Goal: Transaction & Acquisition: Purchase product/service

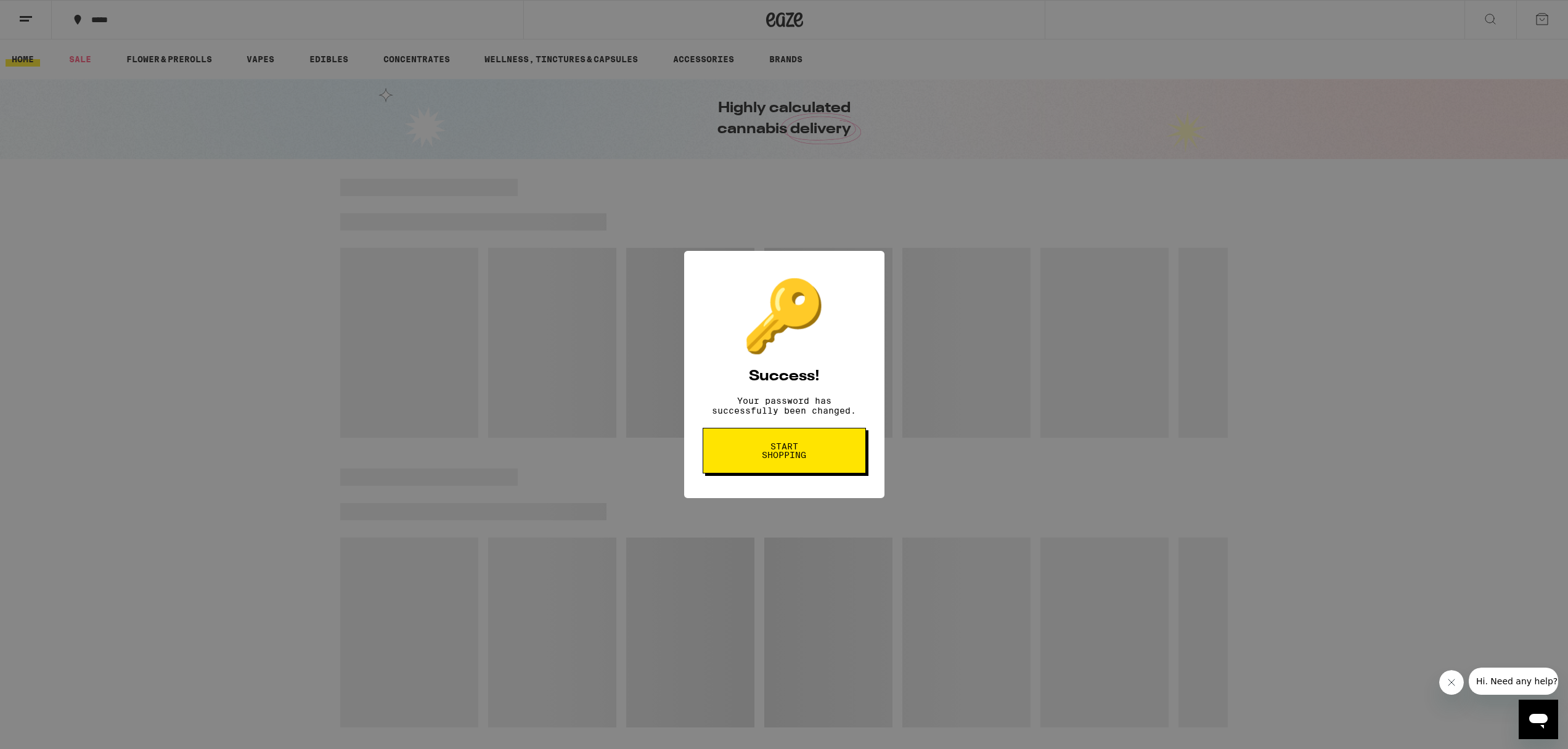
click at [786, 460] on span "Start shopping" at bounding box center [784, 450] width 64 height 18
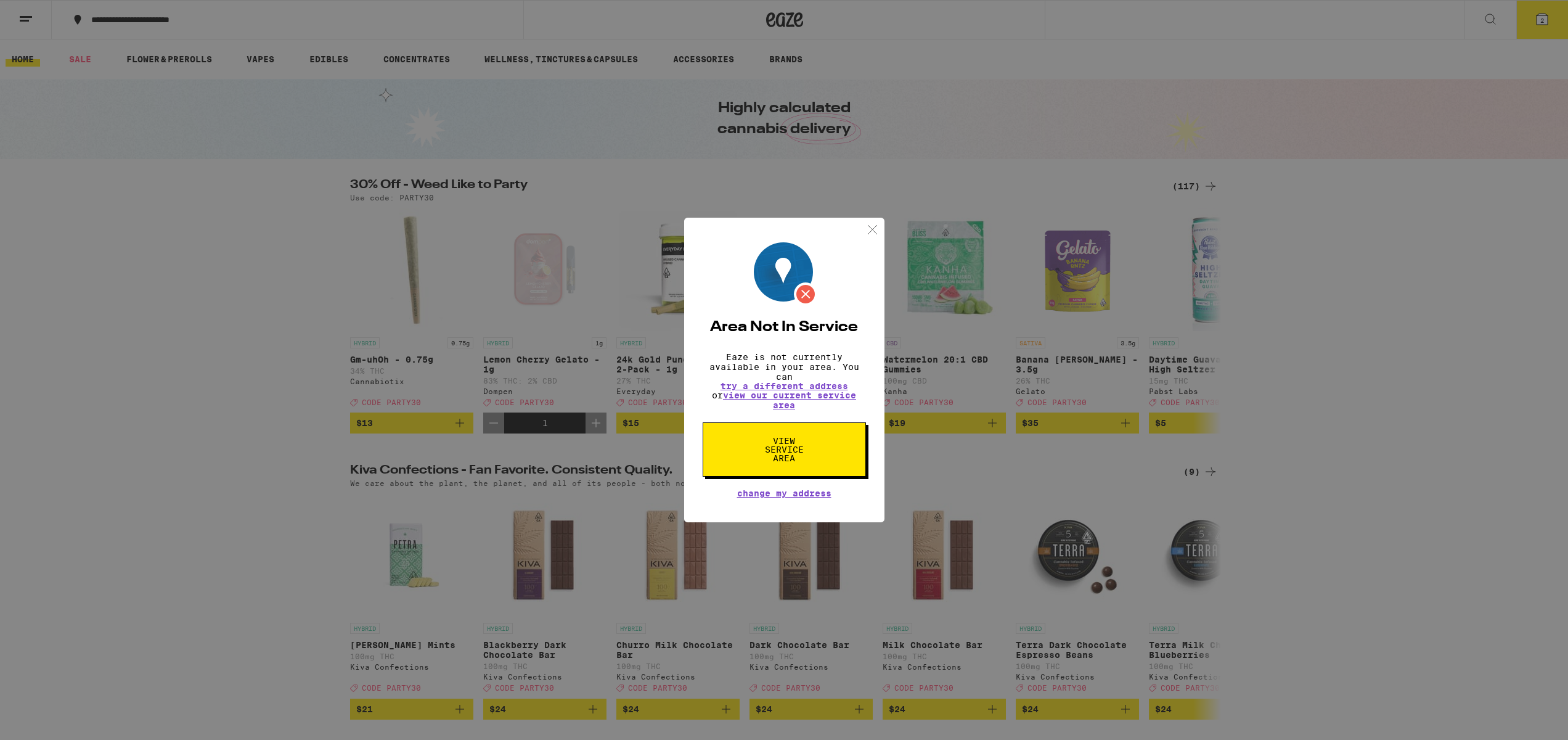
click at [785, 498] on span "Change My Address" at bounding box center [784, 493] width 94 height 8
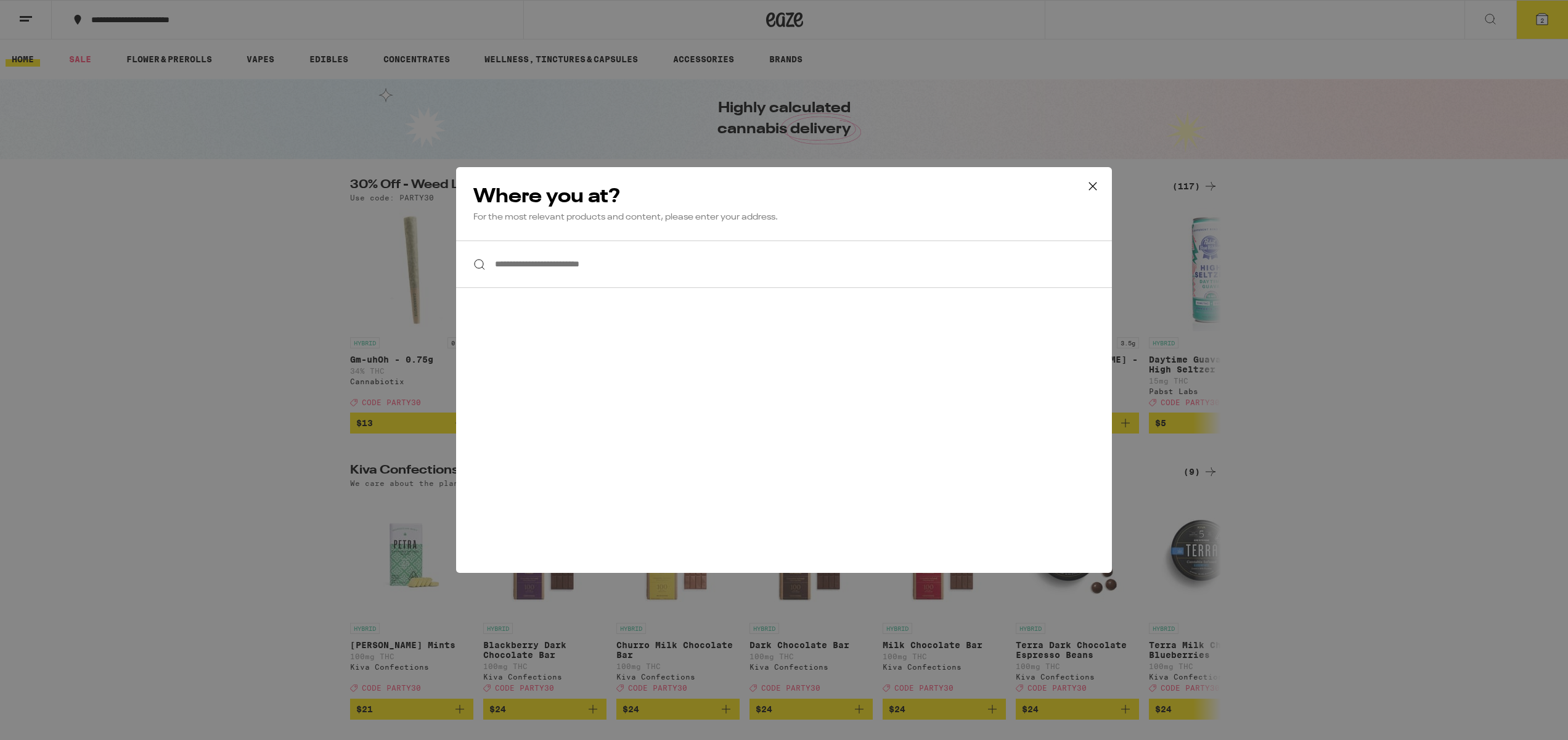
click at [573, 266] on input "**********" at bounding box center [784, 264] width 656 height 47
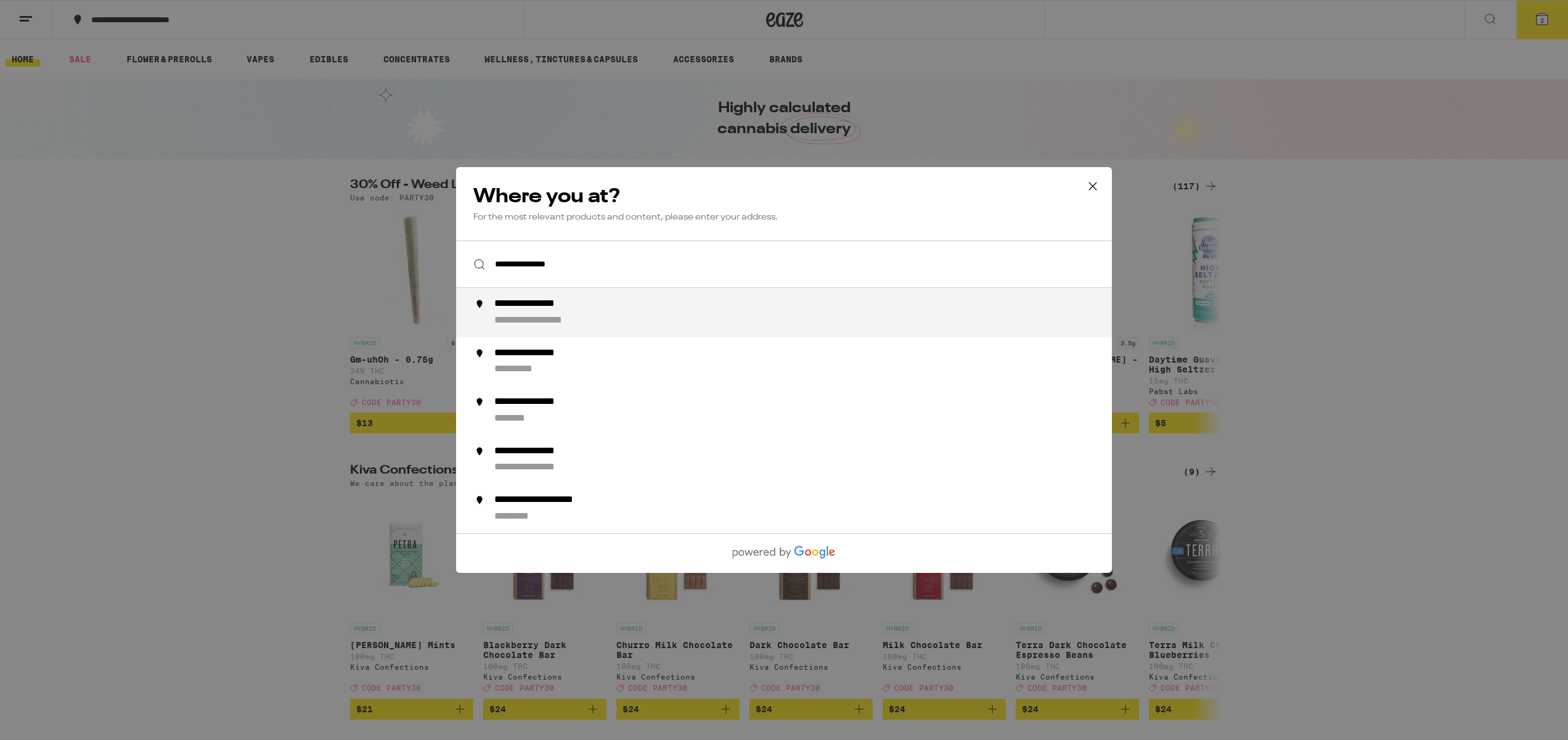
click at [583, 314] on div "**********" at bounding box center [808, 313] width 629 height 30
type input "**********"
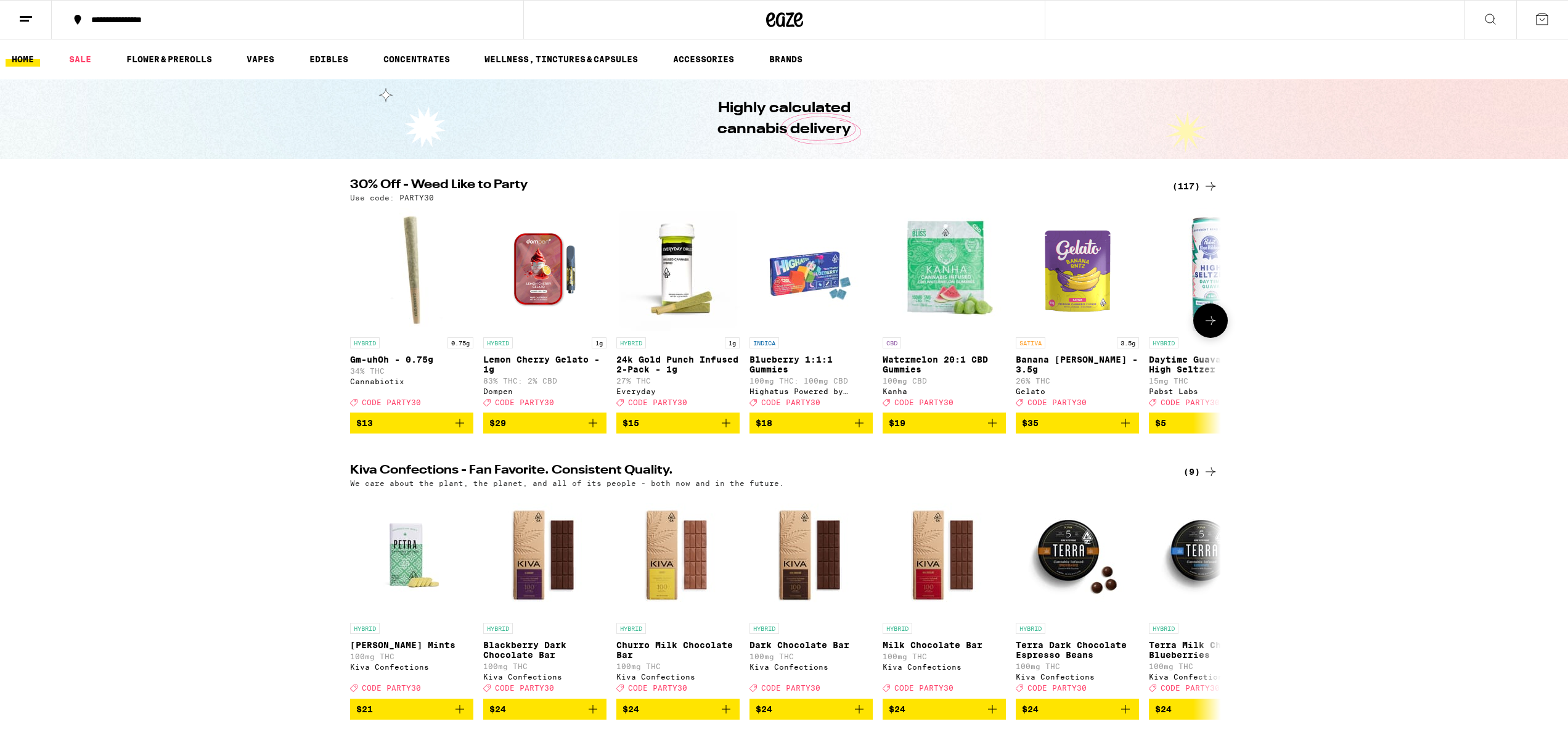
click at [564, 430] on span "$29" at bounding box center [544, 423] width 111 height 15
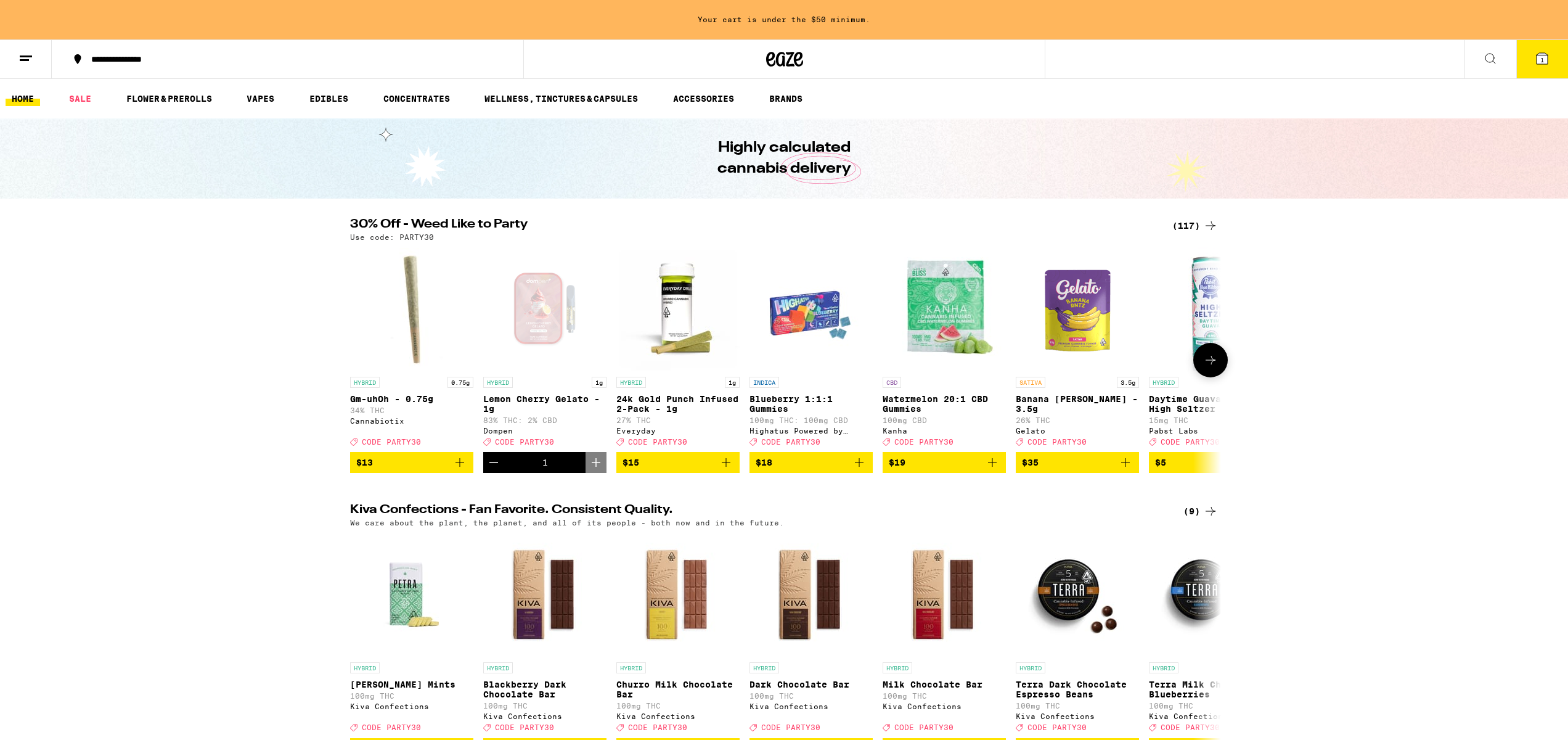
click at [1209, 367] on icon at bounding box center [1210, 360] width 15 height 15
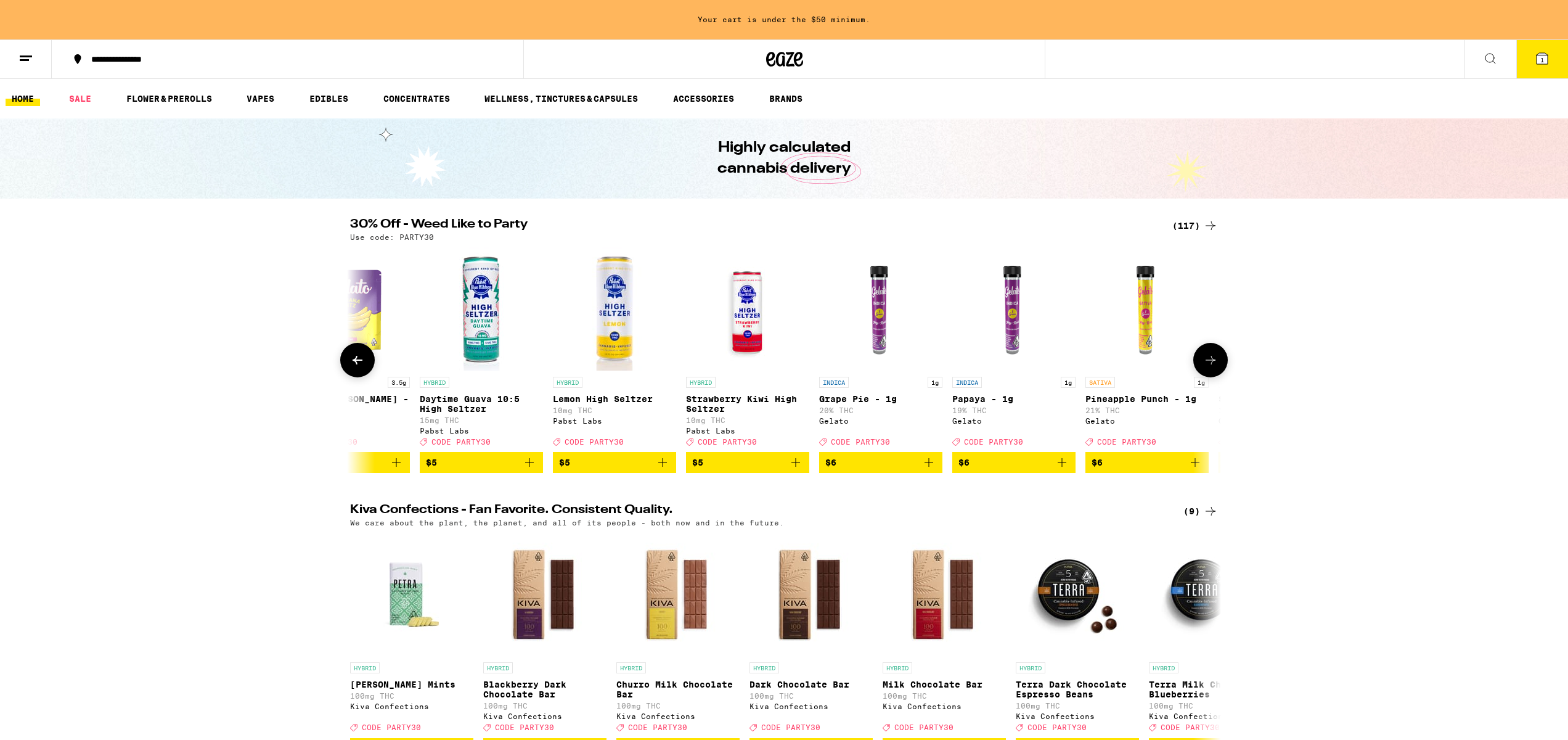
scroll to position [0, 733]
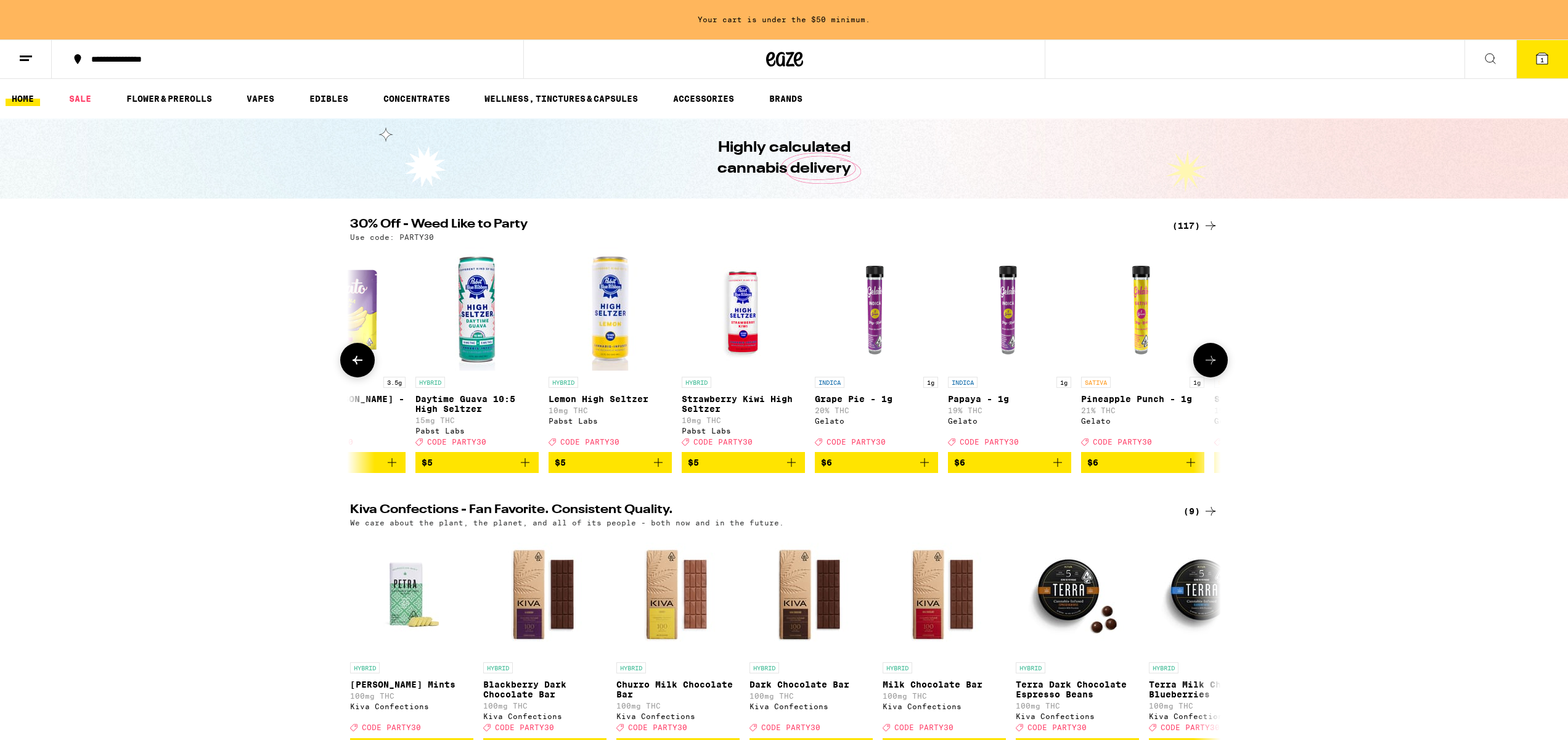
click at [625, 358] on img "Open page for Lemon High Seltzer from Pabst Labs" at bounding box center [610, 309] width 123 height 123
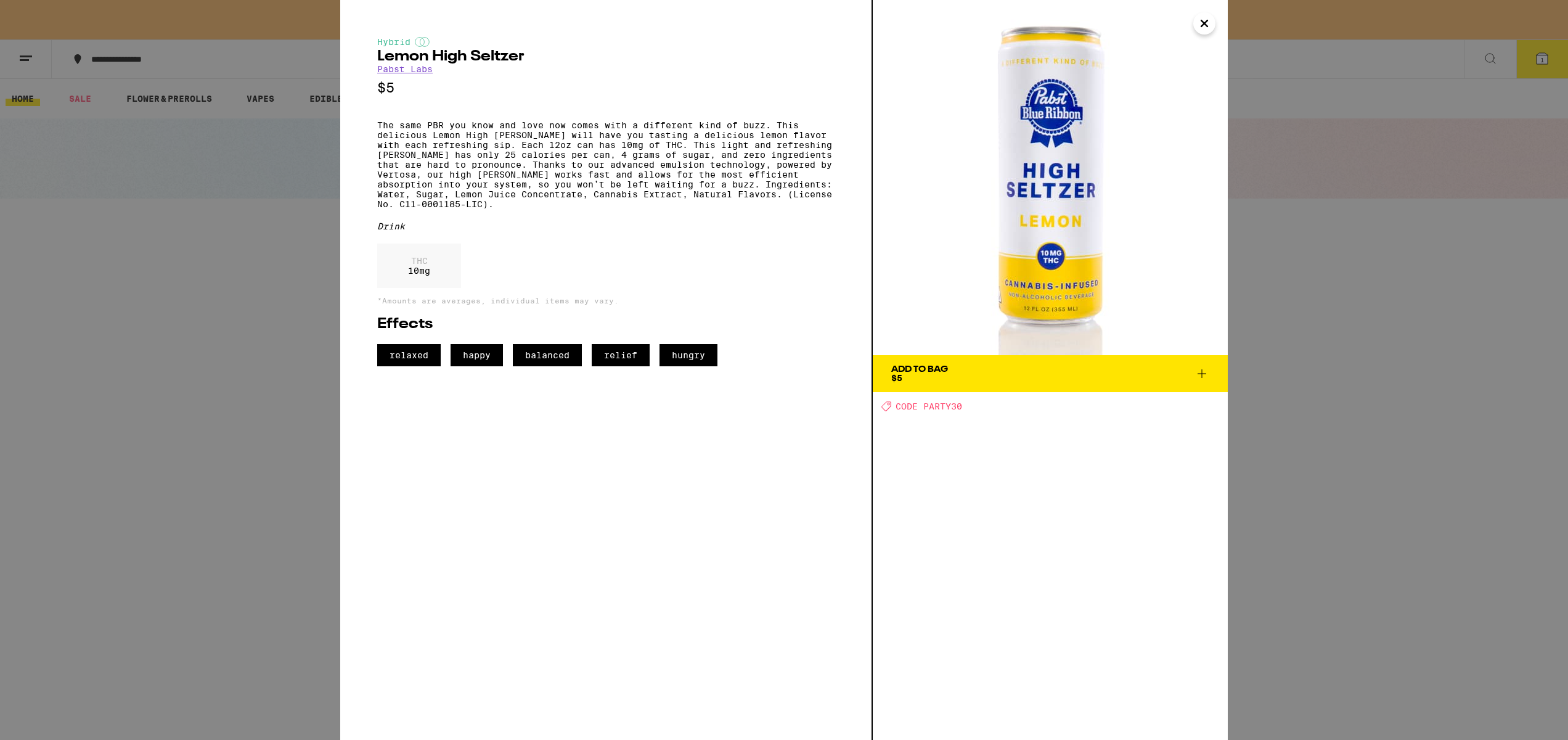
click at [1201, 375] on icon at bounding box center [1201, 373] width 8 height 8
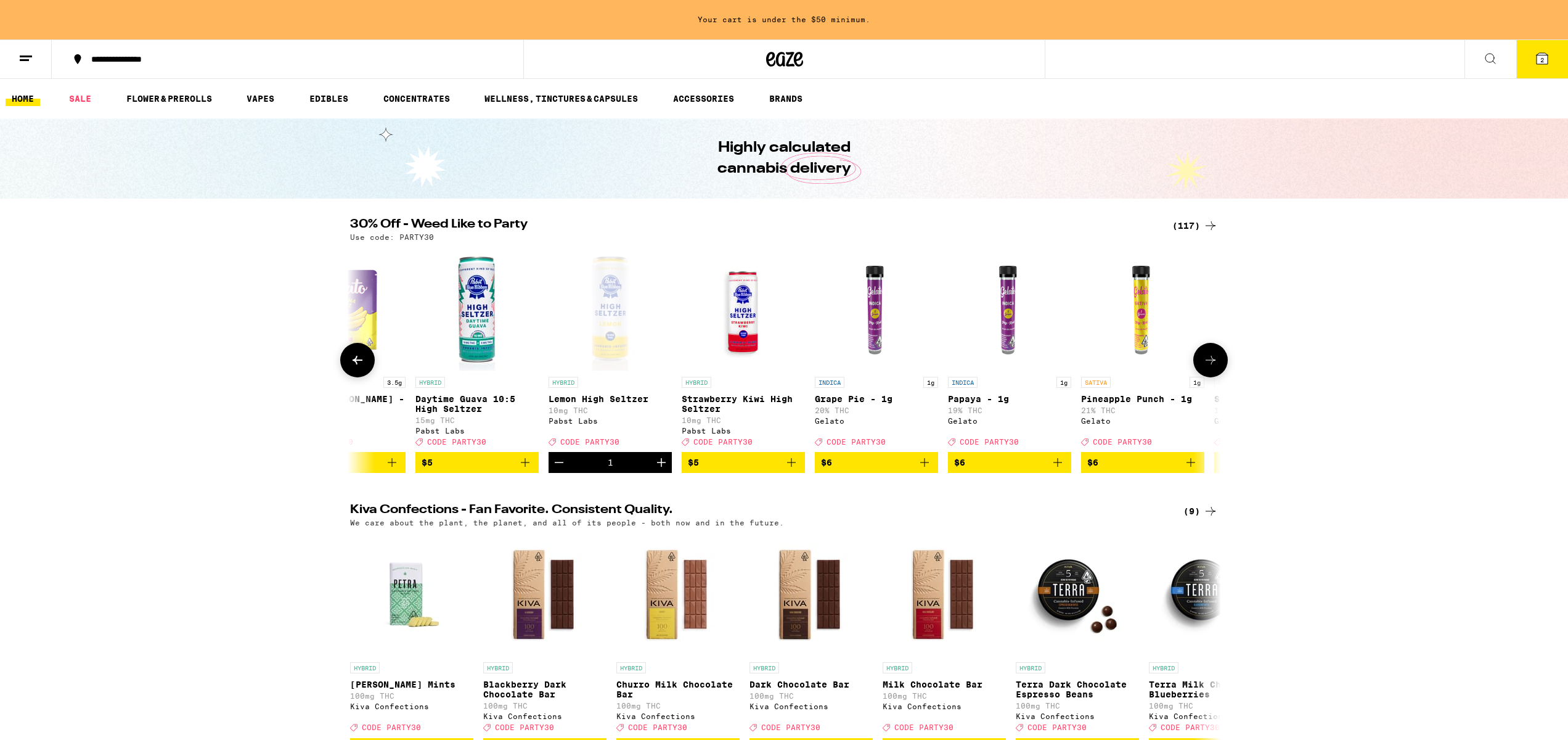
click at [749, 344] on img "Open page for Strawberry Kiwi High Seltzer from Pabst Labs" at bounding box center [743, 309] width 123 height 123
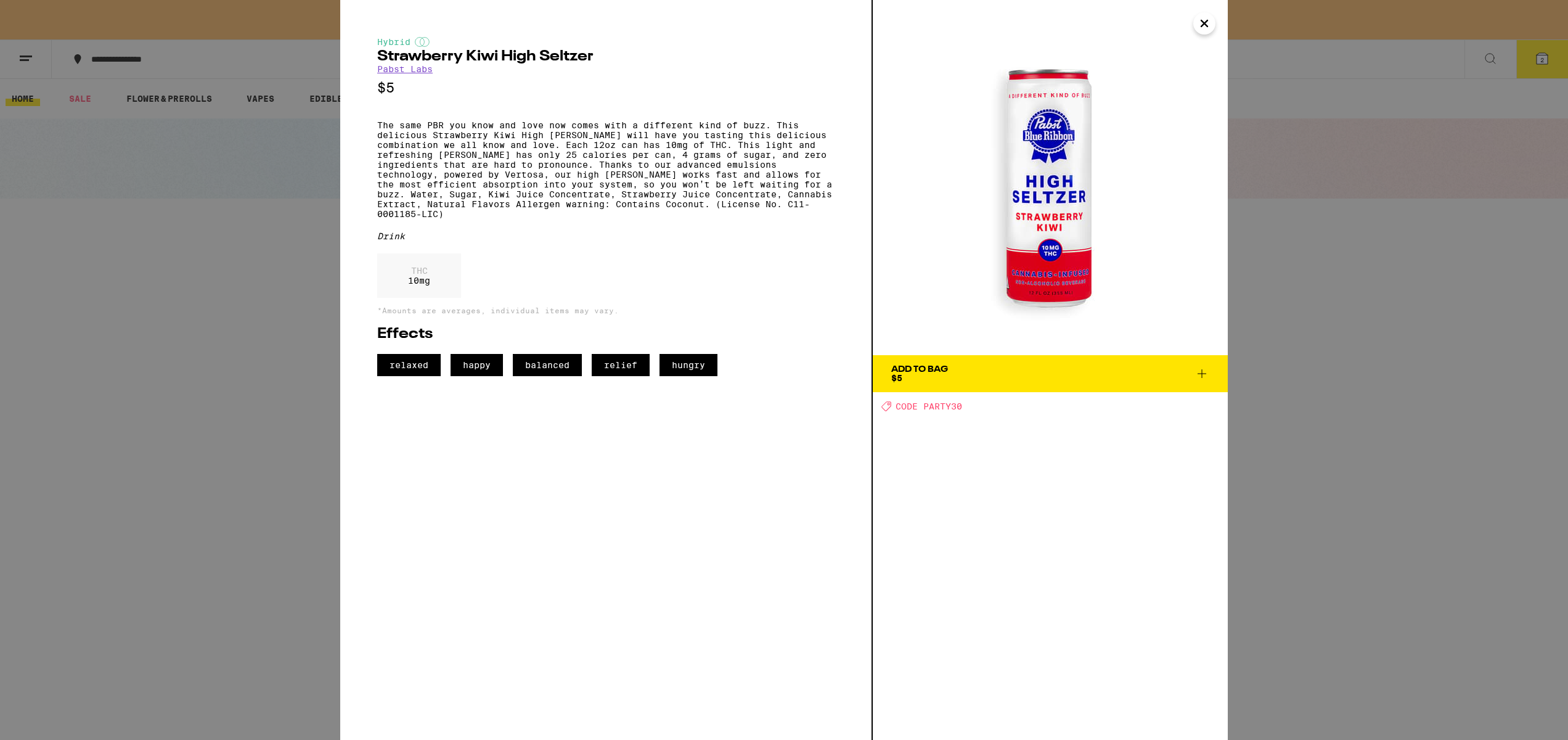
click at [1202, 371] on icon at bounding box center [1201, 373] width 15 height 15
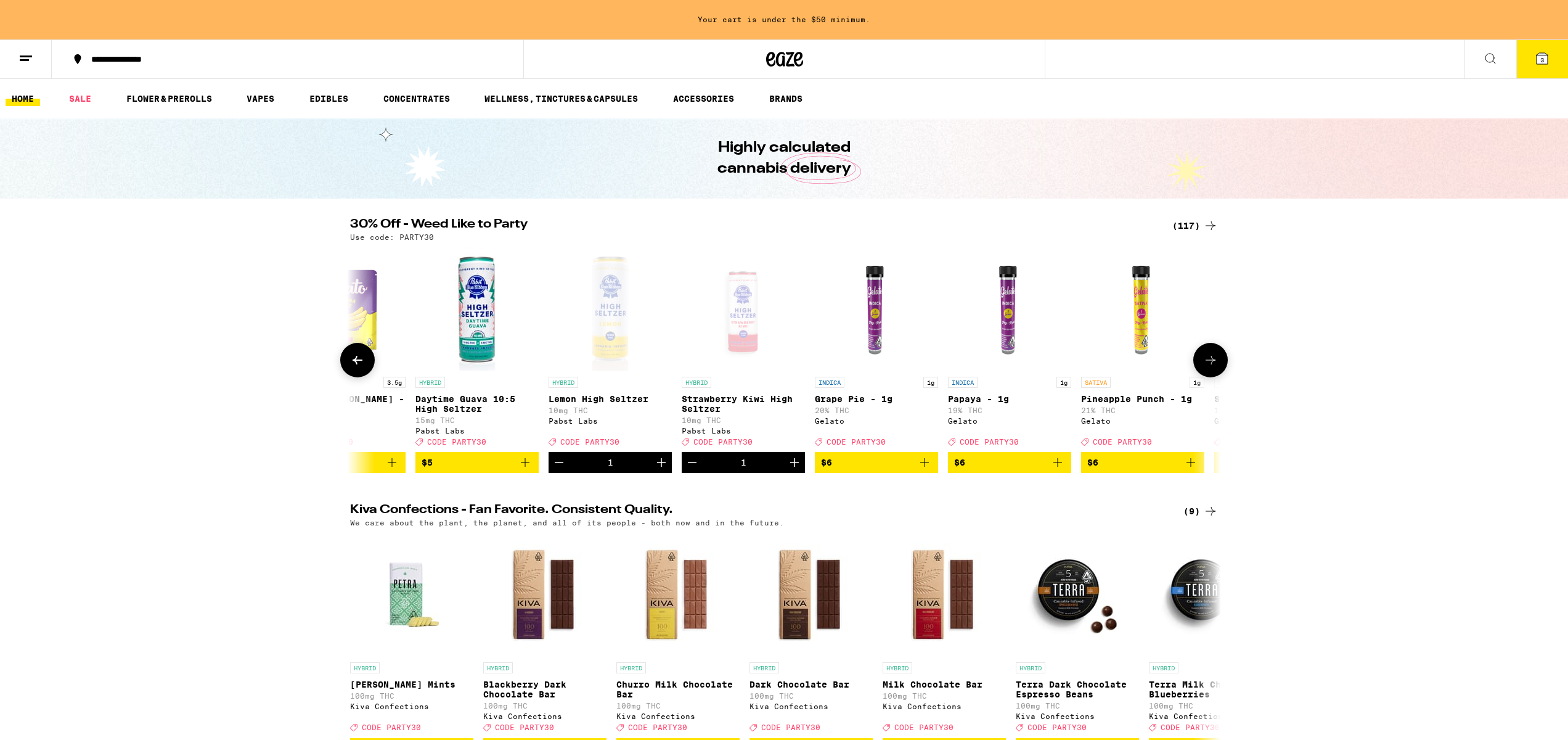
click at [744, 338] on div "Open page for Strawberry Kiwi High Seltzer from Pabst Labs" at bounding box center [743, 309] width 123 height 123
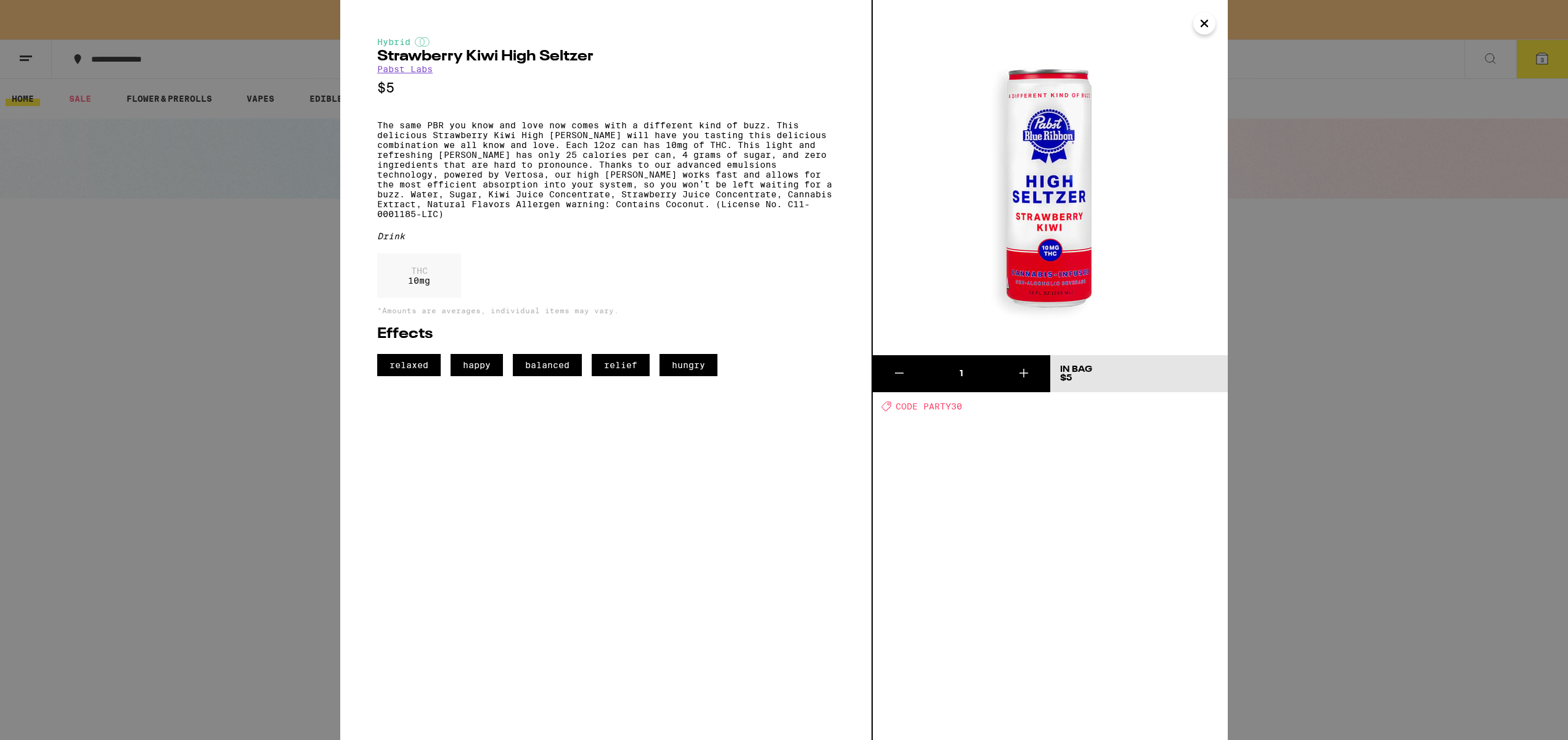
click at [1022, 366] on icon at bounding box center [1023, 373] width 15 height 15
click at [1116, 368] on div "Update Bag" at bounding box center [1089, 369] width 58 height 8
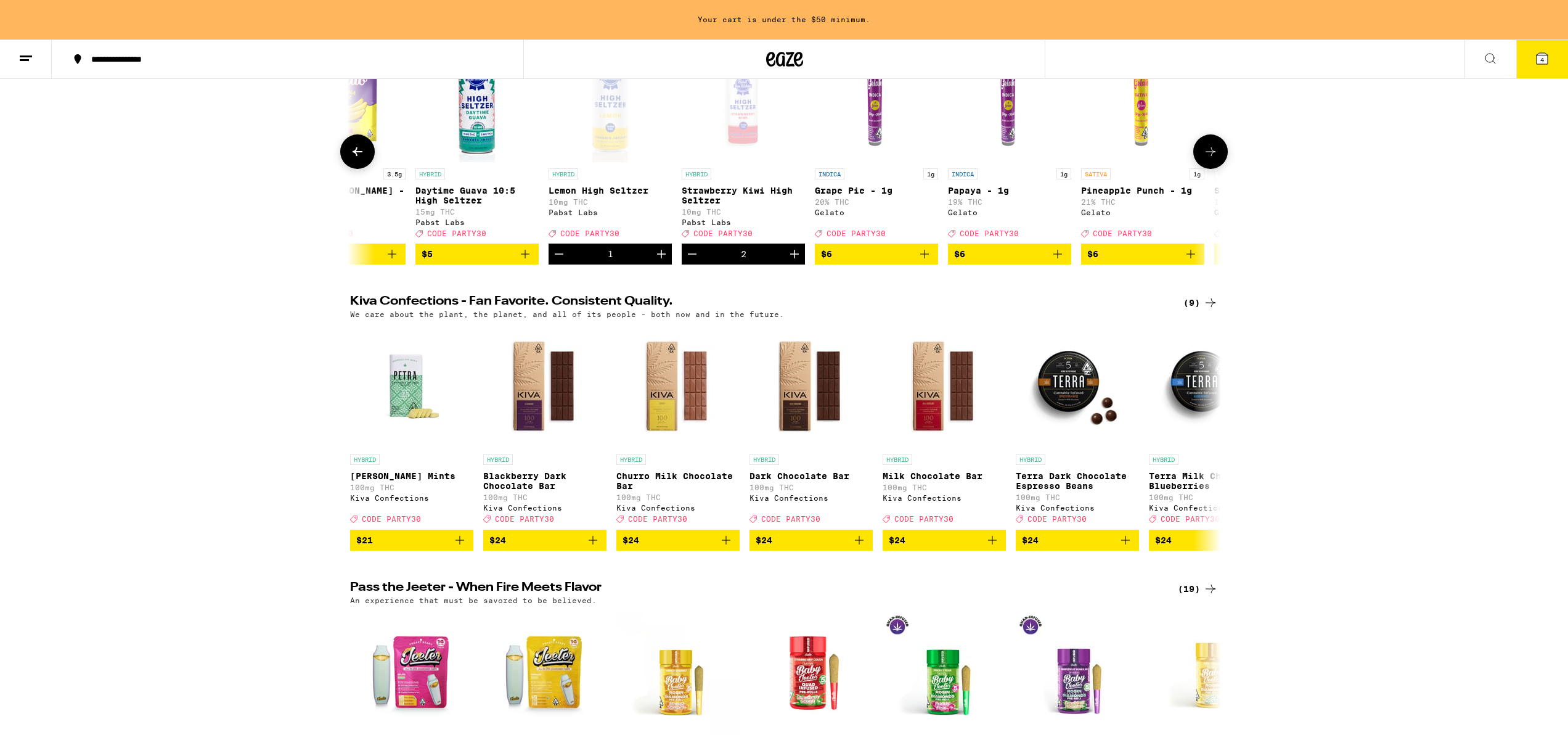
scroll to position [245, 0]
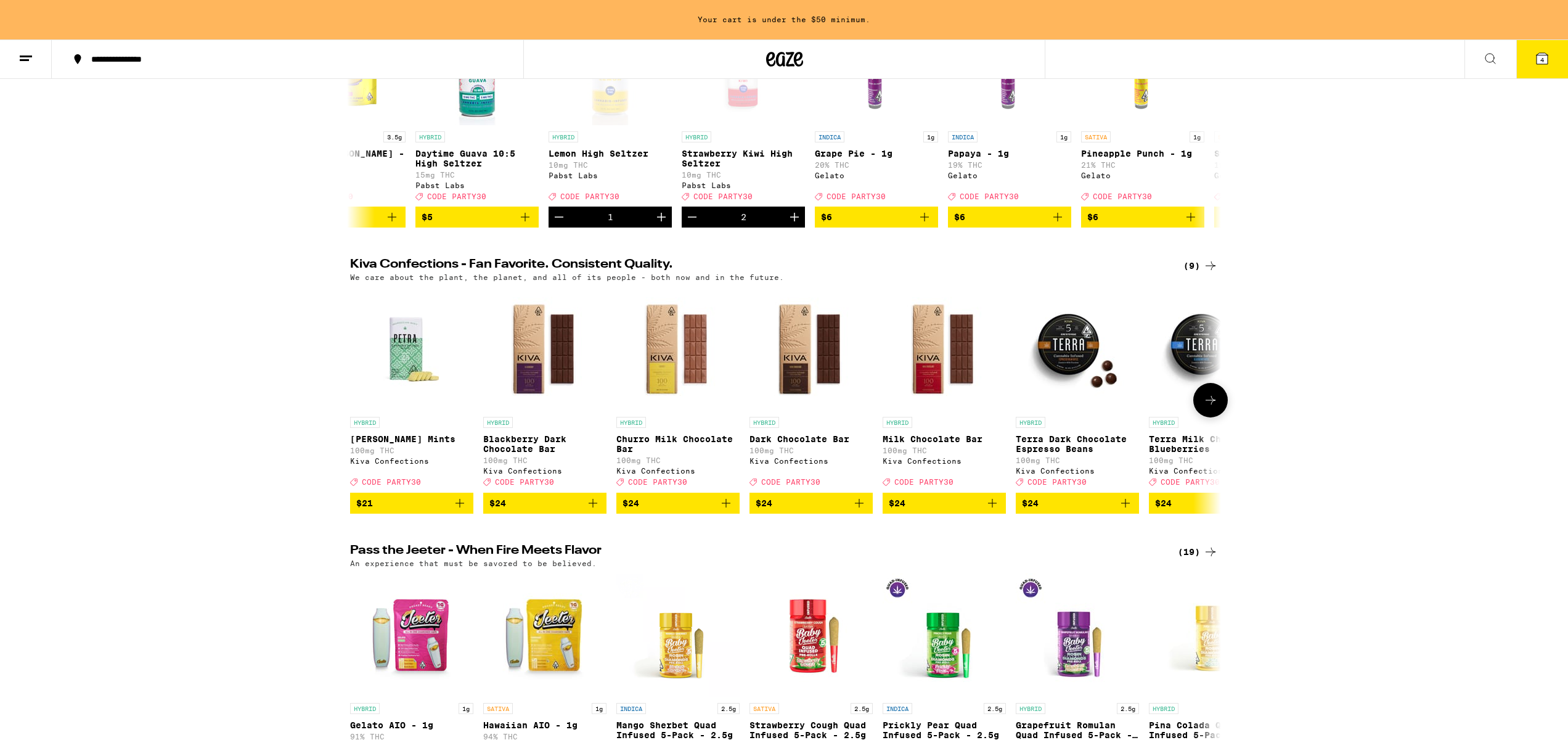
click at [861, 511] on icon "Add to bag" at bounding box center [859, 503] width 15 height 15
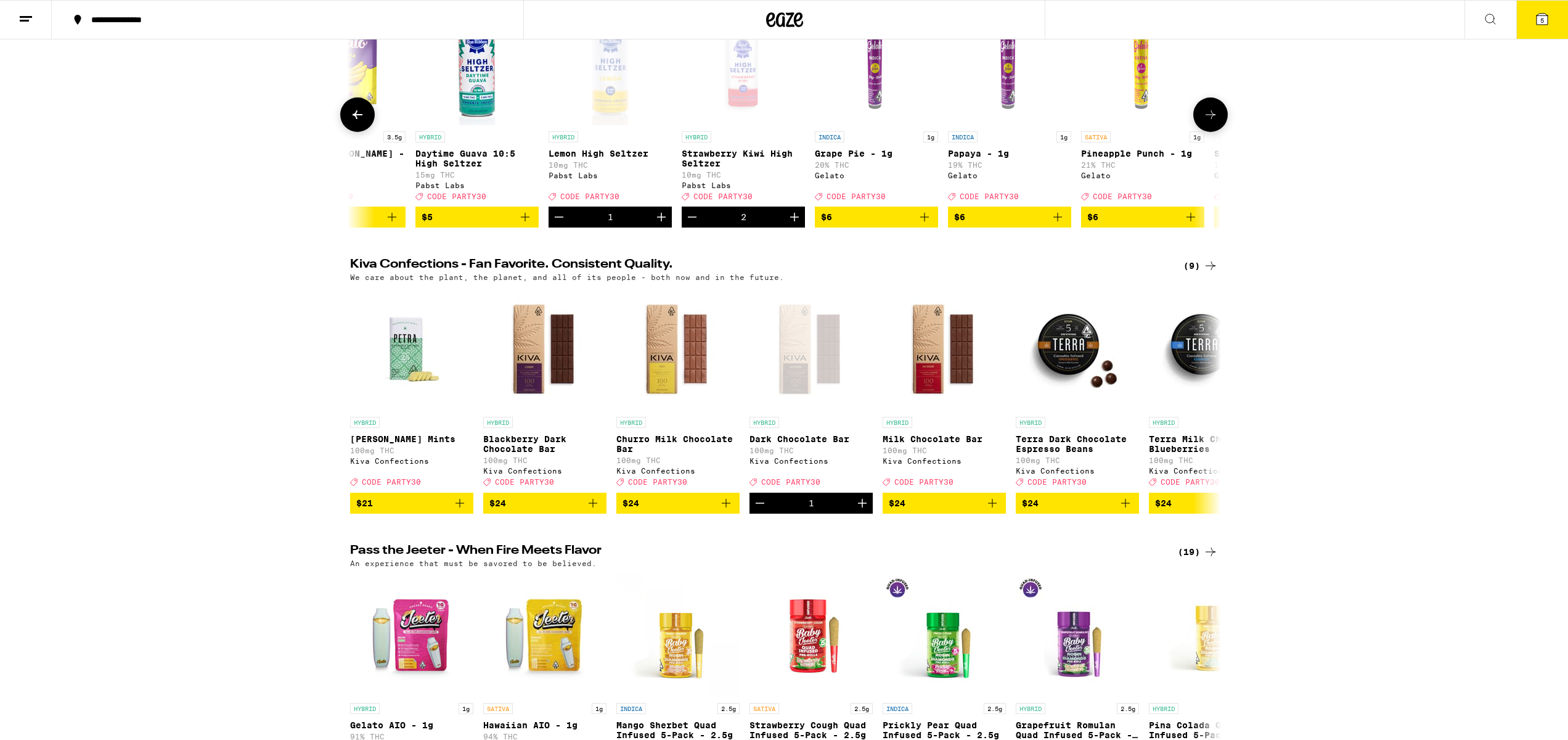
scroll to position [0, 0]
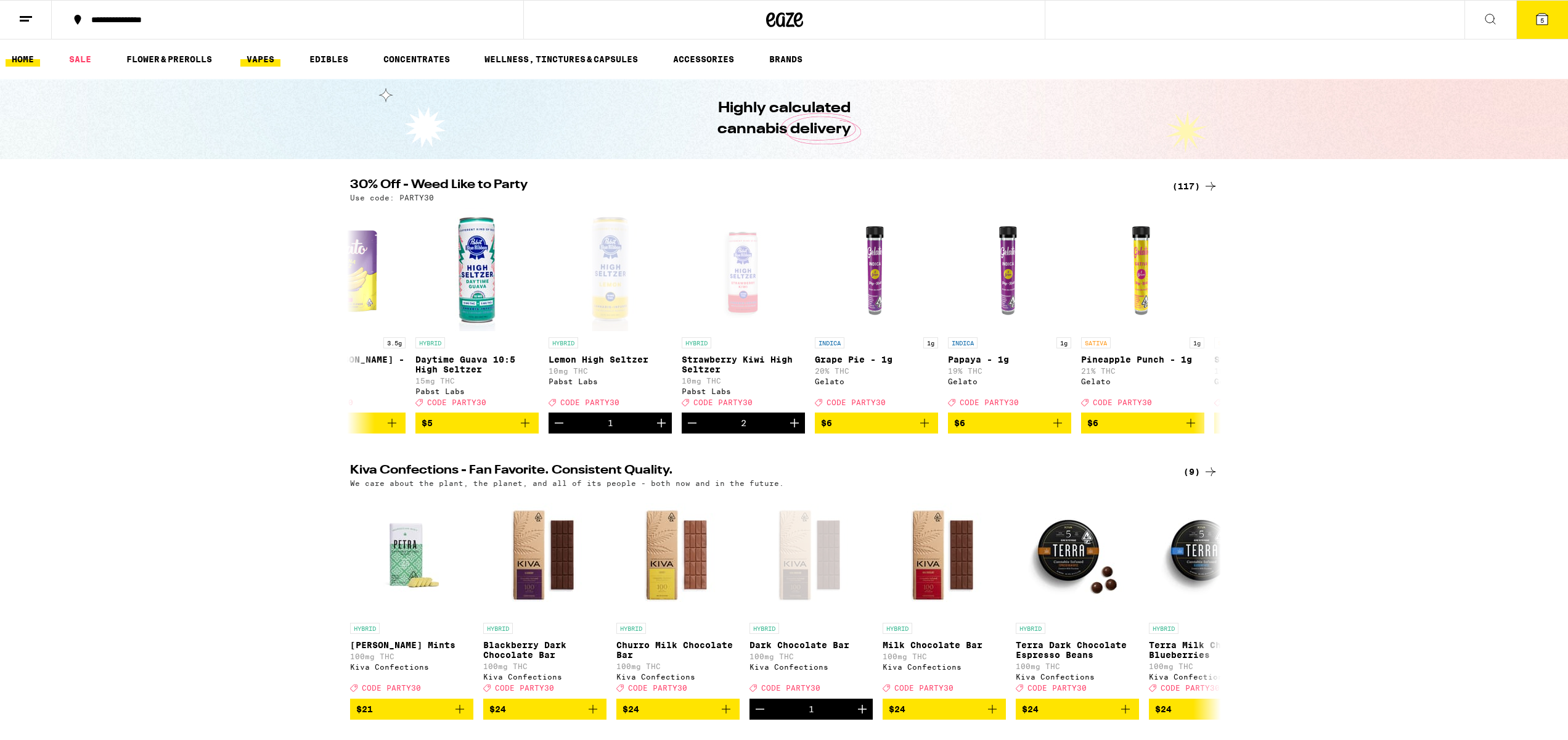
click at [265, 57] on link "VAPES" at bounding box center [260, 59] width 40 height 15
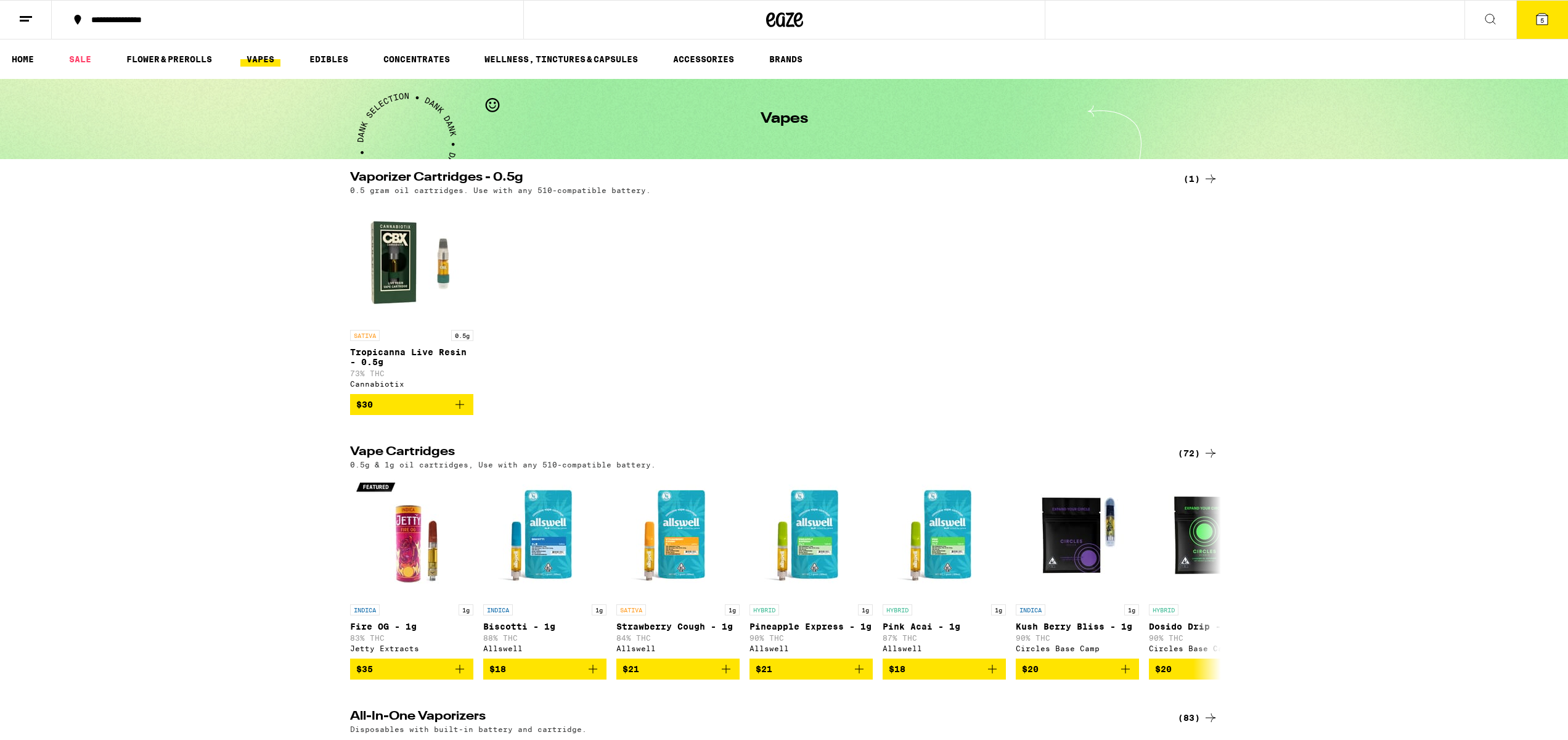
click at [1488, 20] on icon at bounding box center [1490, 19] width 15 height 15
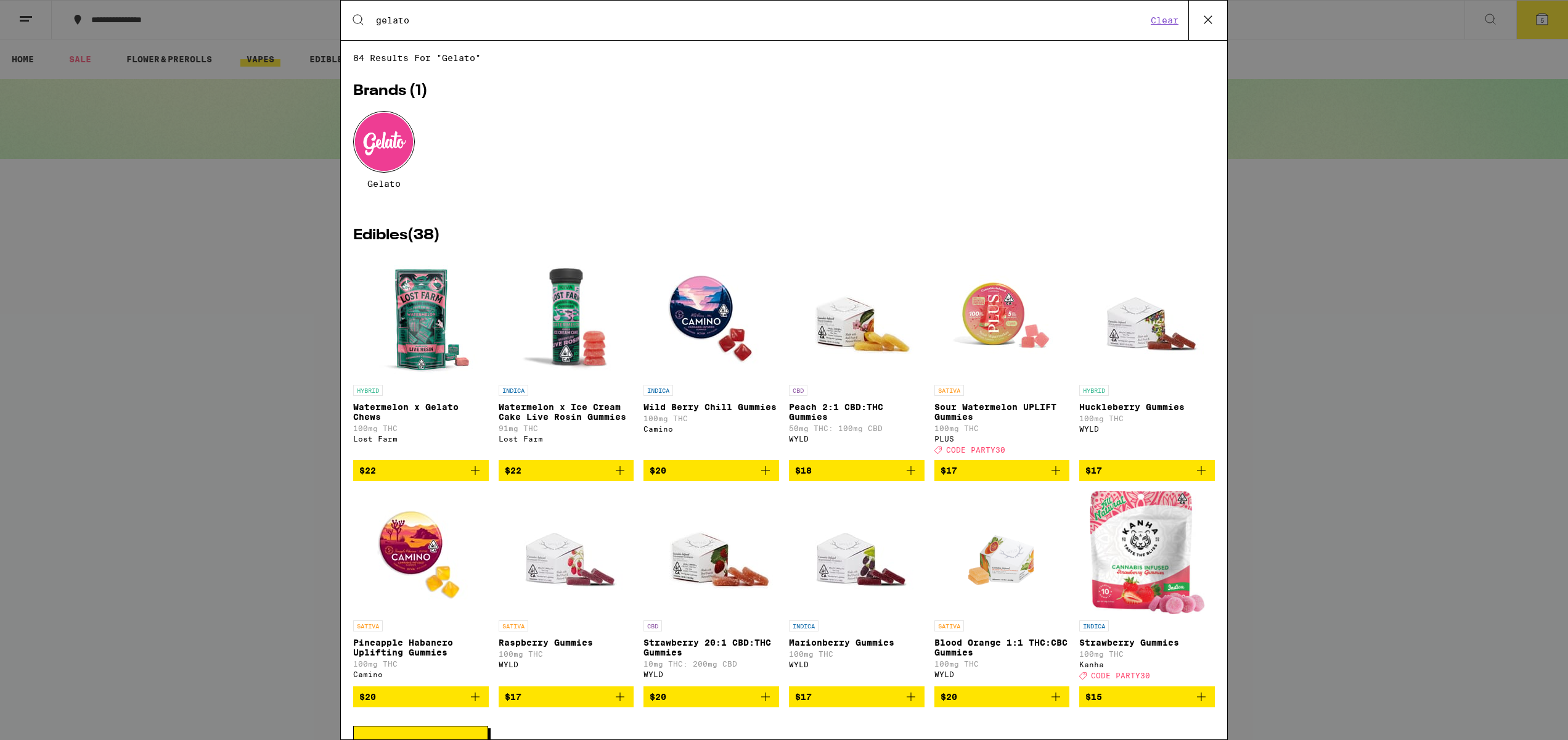
type input "gelato"
click at [387, 148] on div at bounding box center [383, 142] width 62 height 62
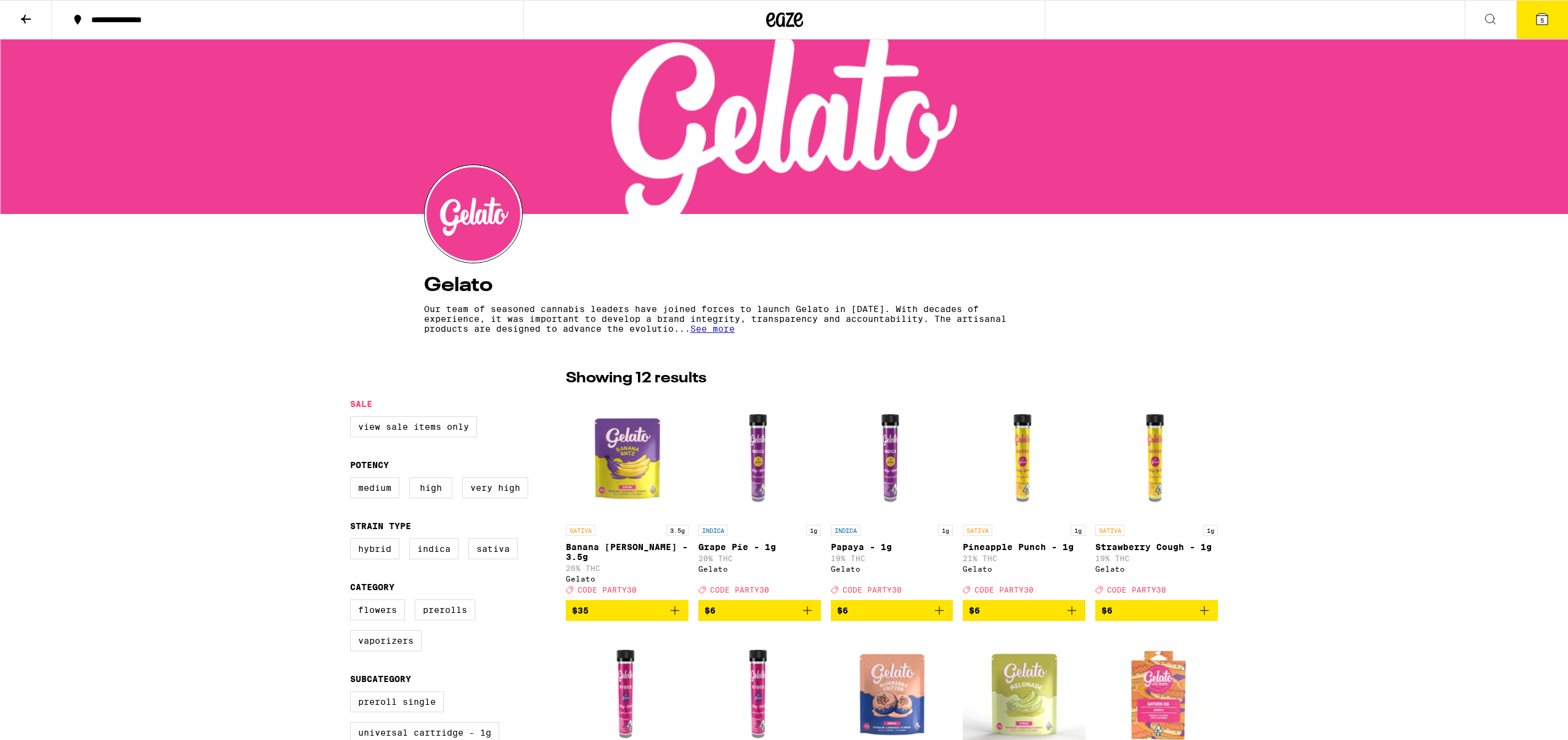
click at [1492, 21] on icon at bounding box center [1490, 19] width 15 height 15
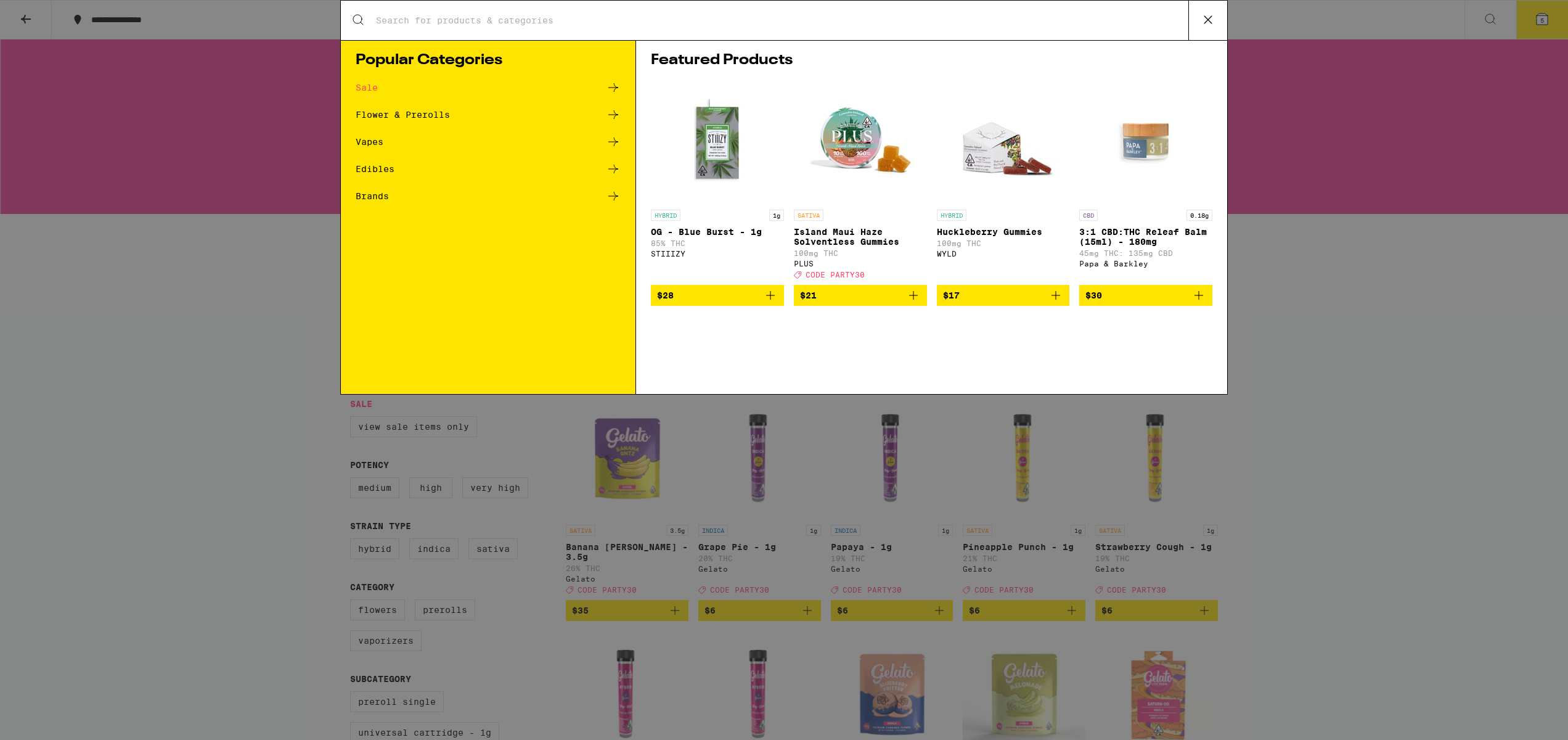
click at [715, 125] on img "Open page for OG - Blue Burst - 1g from STIIIZY" at bounding box center [718, 142] width 123 height 123
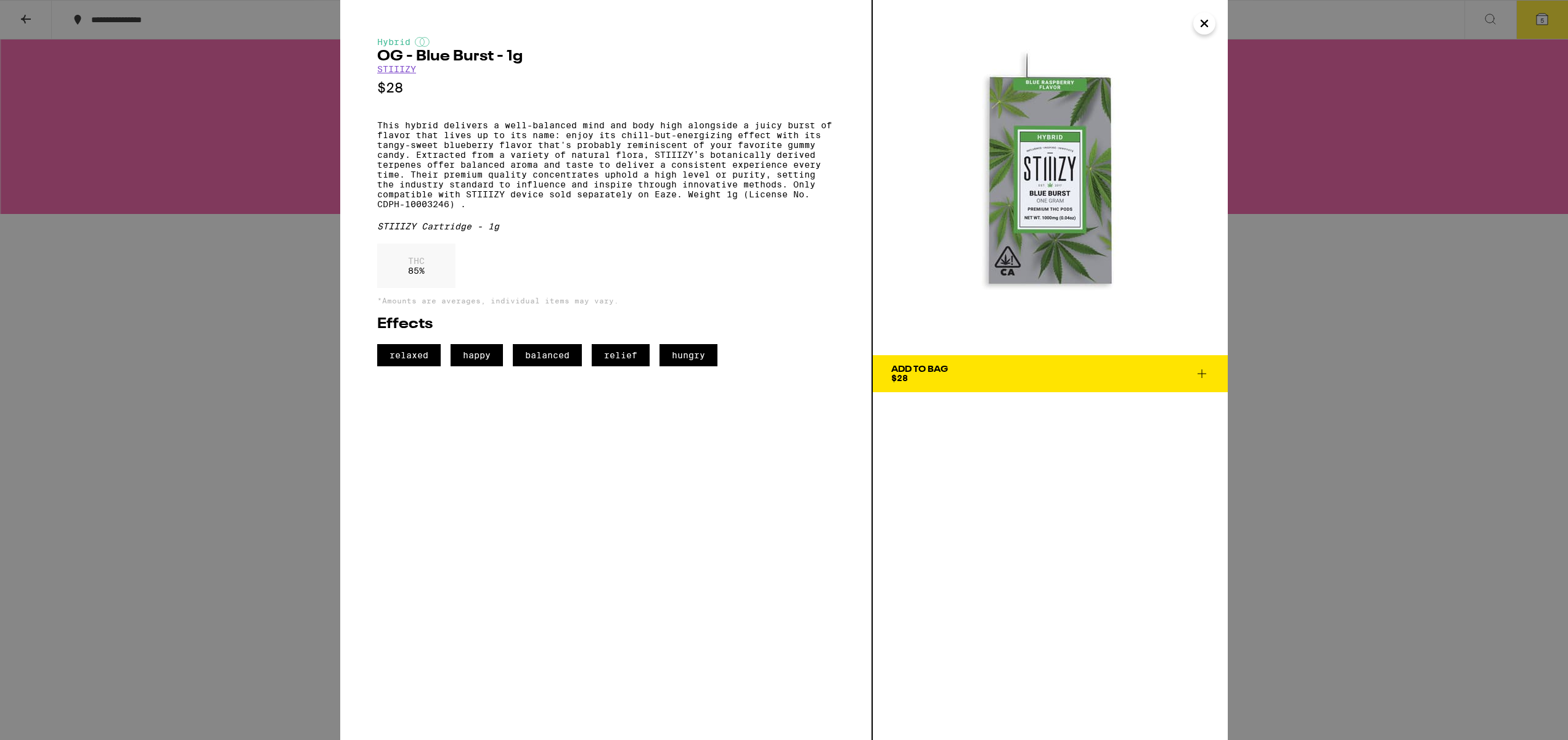
click at [410, 70] on link "STIIIZY" at bounding box center [396, 69] width 39 height 10
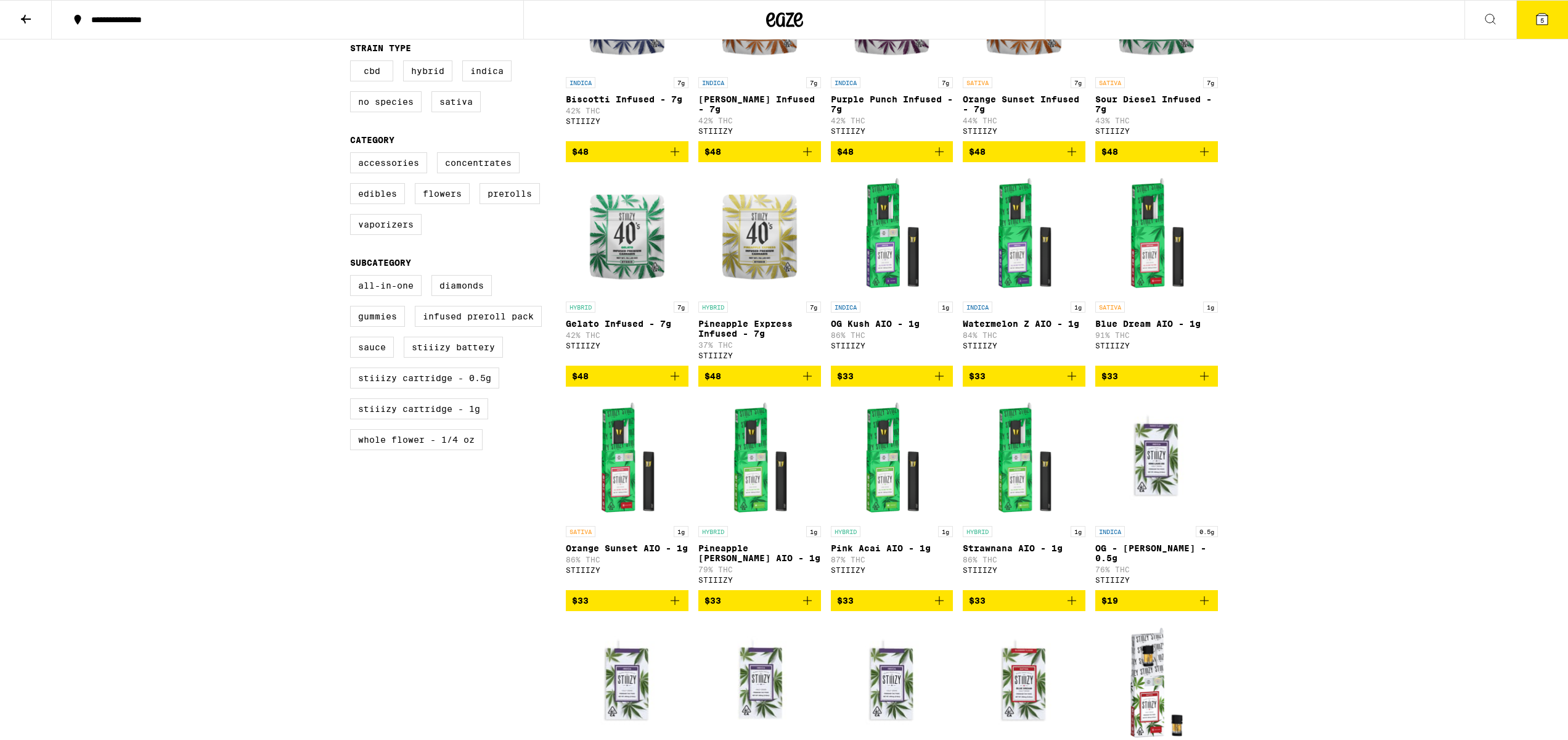
scroll to position [449, 0]
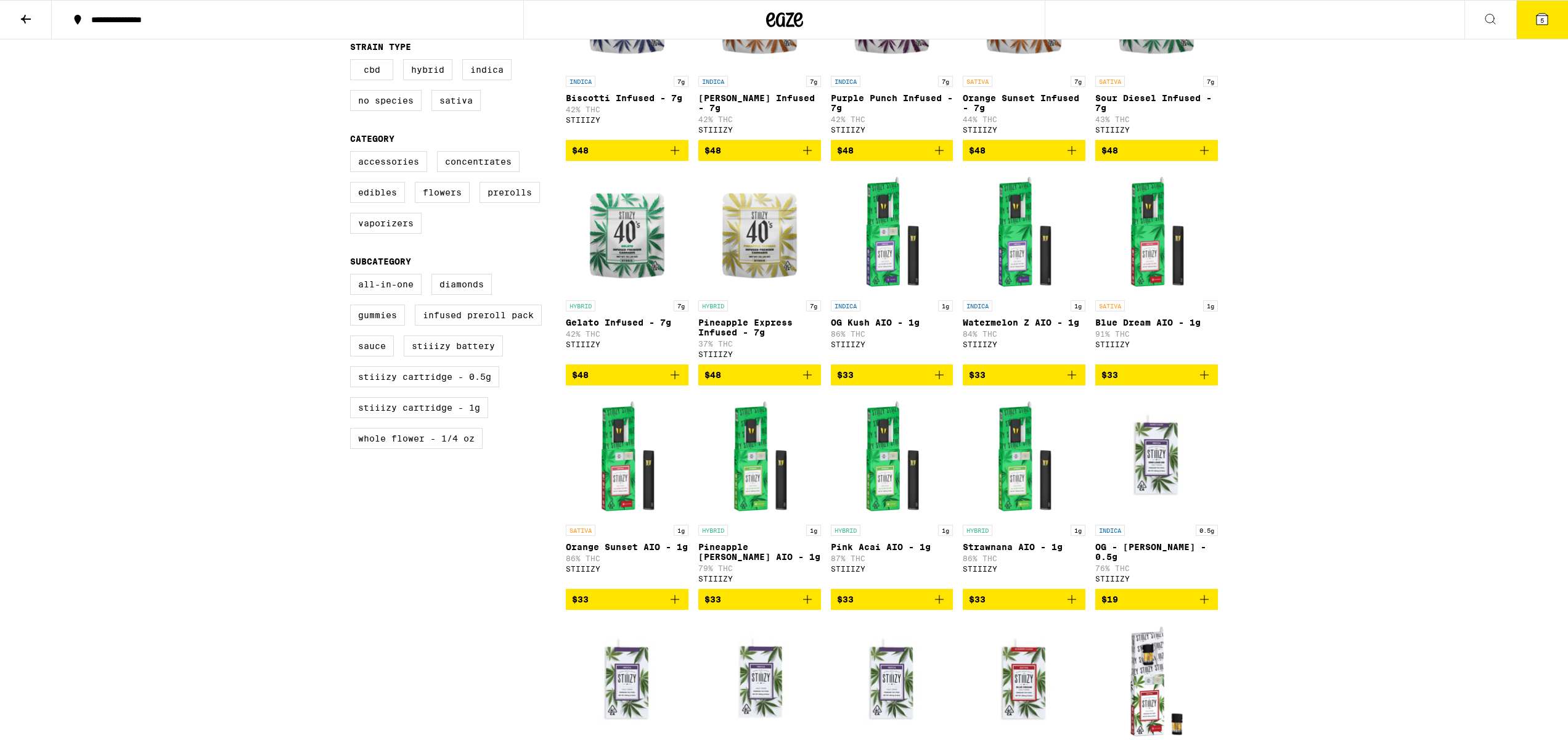
click at [899, 607] on span "$33" at bounding box center [892, 599] width 110 height 15
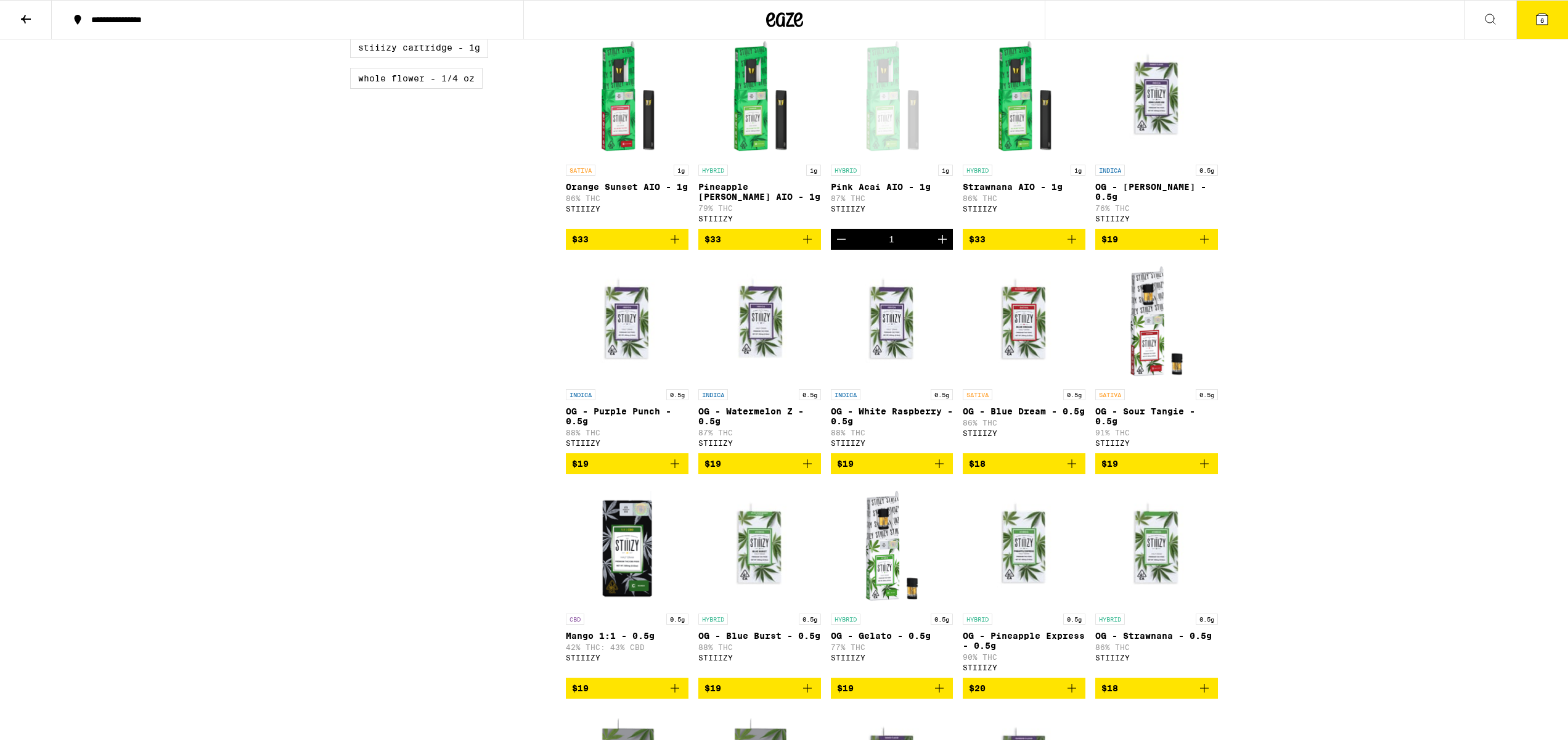
scroll to position [826, 0]
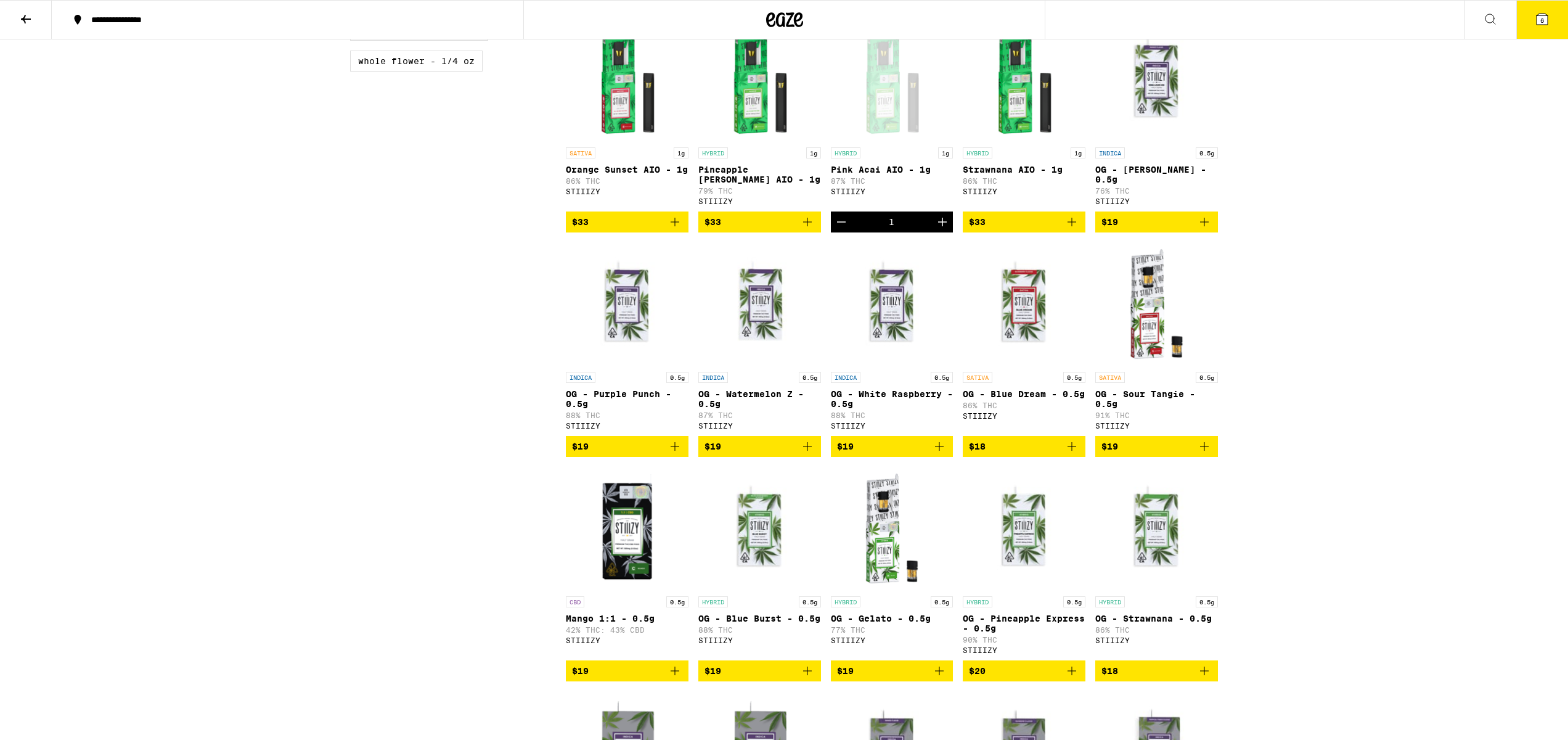
click at [903, 678] on span "$19" at bounding box center [892, 671] width 110 height 15
click at [1035, 678] on span "$20" at bounding box center [1024, 671] width 110 height 15
